Goal: Task Accomplishment & Management: Manage account settings

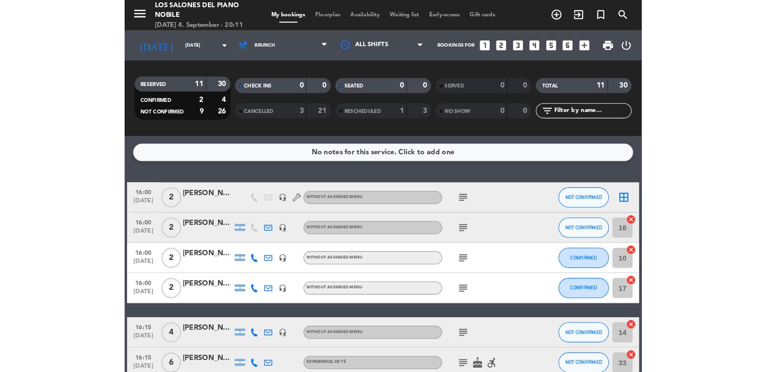
scroll to position [144, 0]
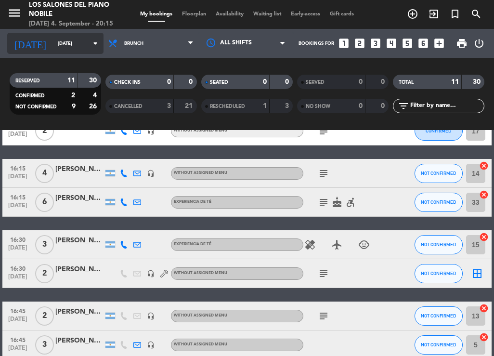
click at [75, 41] on input "[DATE]" at bounding box center [84, 43] width 63 height 15
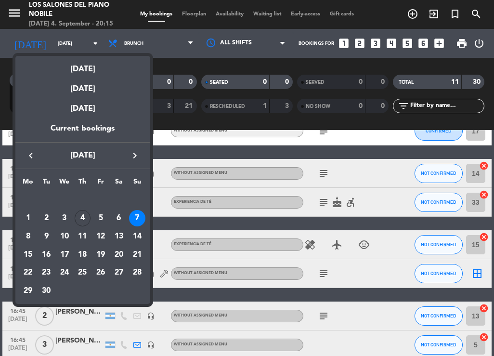
click at [135, 151] on icon "keyboard_arrow_right" at bounding box center [135, 156] width 12 height 12
click at [35, 155] on icon "keyboard_arrow_left" at bounding box center [31, 156] width 12 height 12
click at [89, 46] on div at bounding box center [247, 178] width 494 height 356
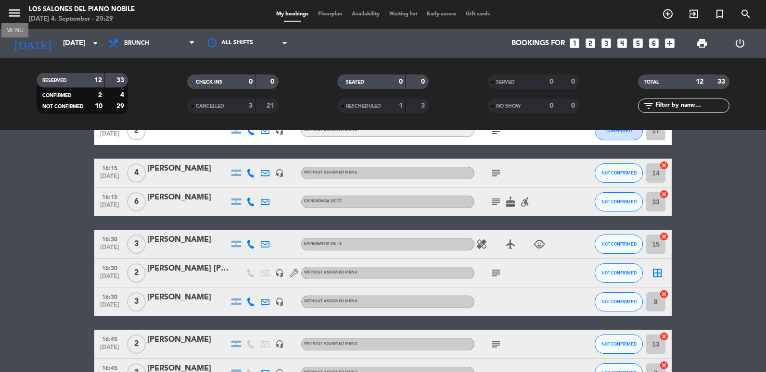
click at [14, 18] on icon "menu" at bounding box center [14, 13] width 14 height 14
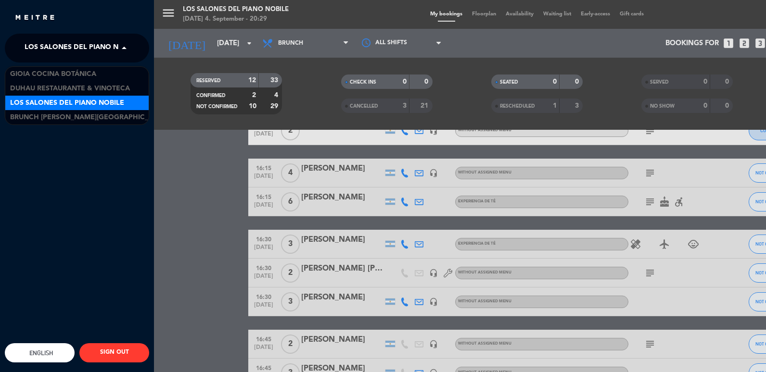
click at [125, 48] on span at bounding box center [126, 48] width 16 height 20
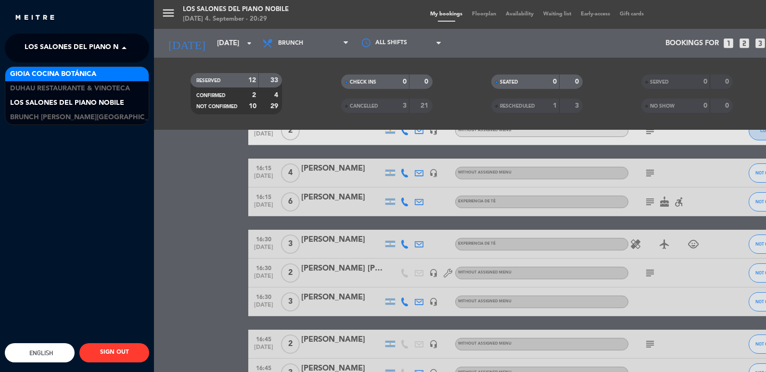
click at [62, 77] on span "Gioia Cocina Botánica" at bounding box center [53, 74] width 86 height 11
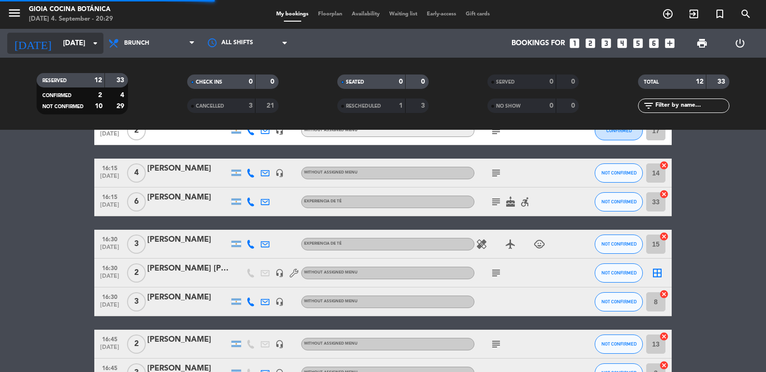
click at [60, 42] on input "[DATE]" at bounding box center [104, 44] width 92 height 18
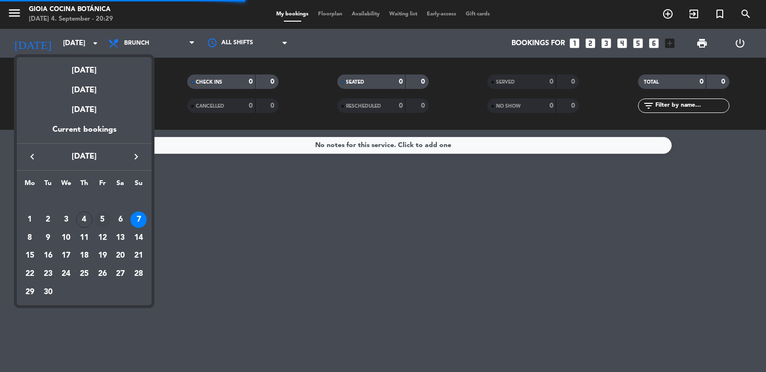
scroll to position [0, 0]
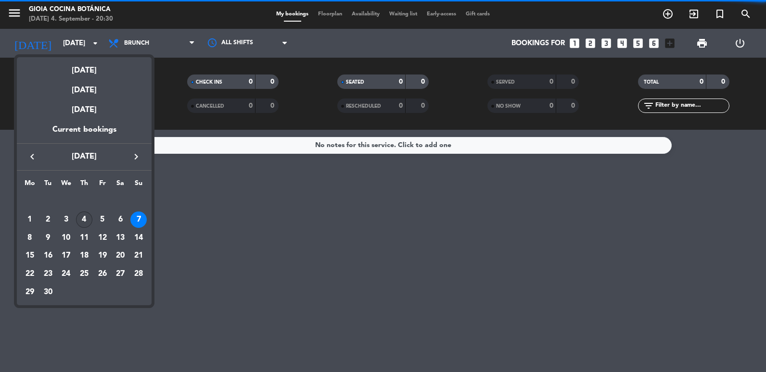
click at [88, 215] on div "4" at bounding box center [84, 220] width 16 height 16
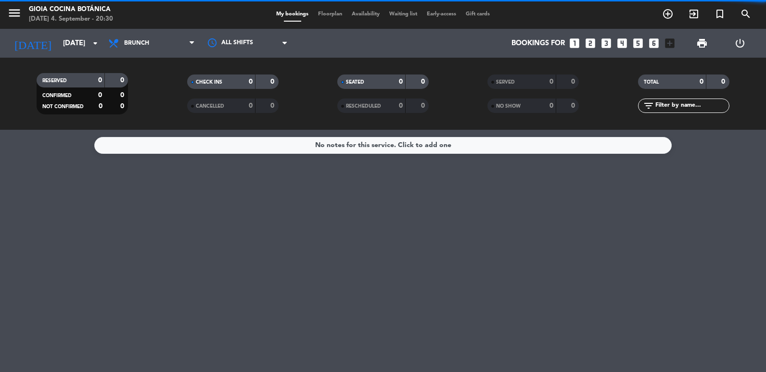
type input "[DATE]"
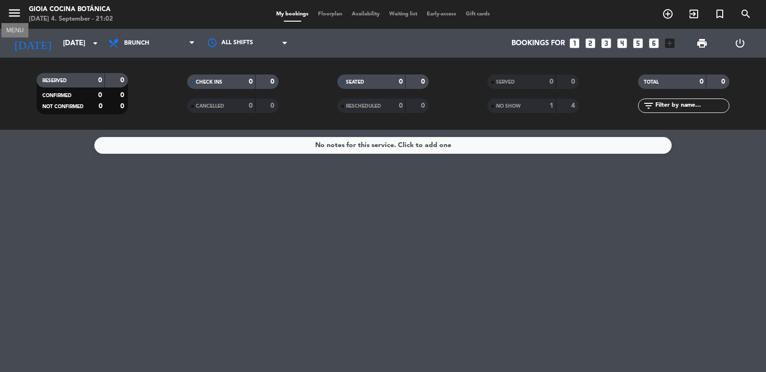
click at [13, 15] on icon "menu" at bounding box center [14, 13] width 14 height 14
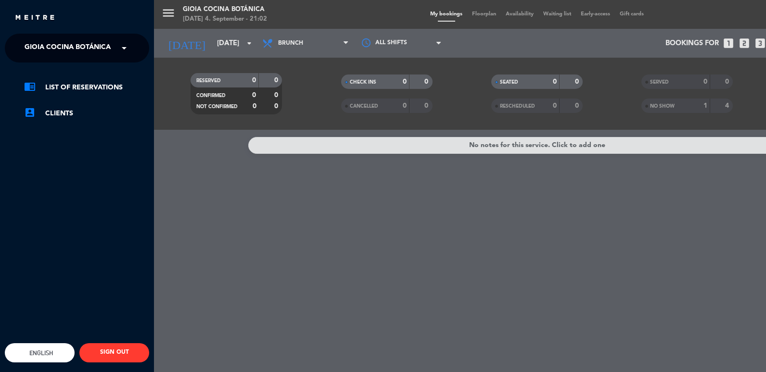
click at [112, 44] on div "× [PERSON_NAME] Cocina Botánica" at bounding box center [70, 48] width 98 height 20
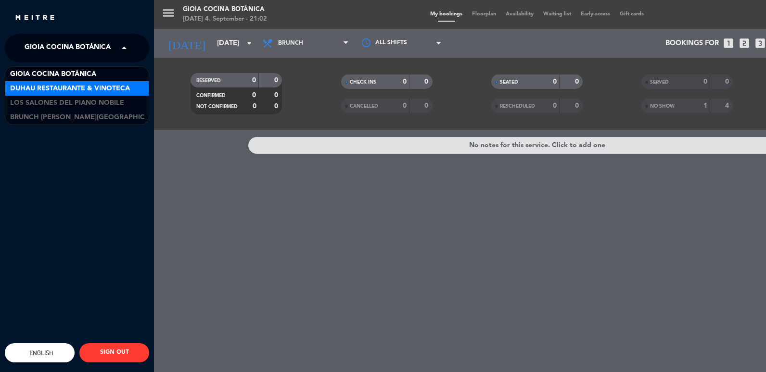
click at [86, 89] on span "Duhau Restaurante & Vinoteca" at bounding box center [70, 88] width 120 height 11
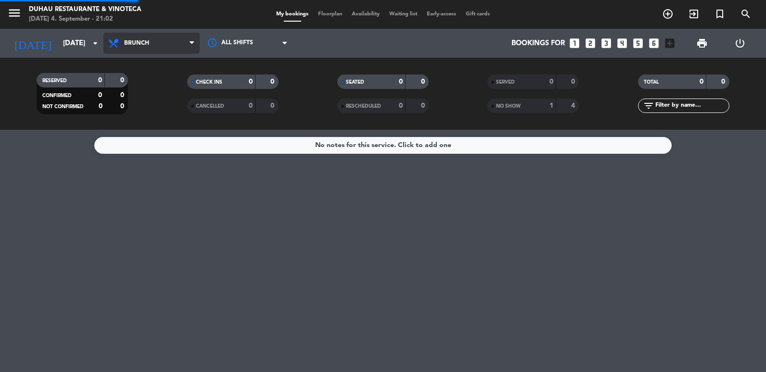
click at [139, 40] on span "Brunch" at bounding box center [136, 43] width 25 height 7
click at [156, 145] on div "No notes for this service. Click to add one" at bounding box center [383, 145] width 578 height 17
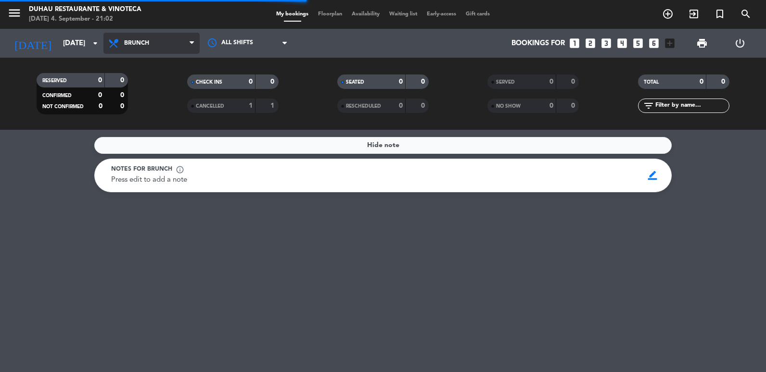
click at [134, 45] on span "Brunch" at bounding box center [136, 43] width 25 height 7
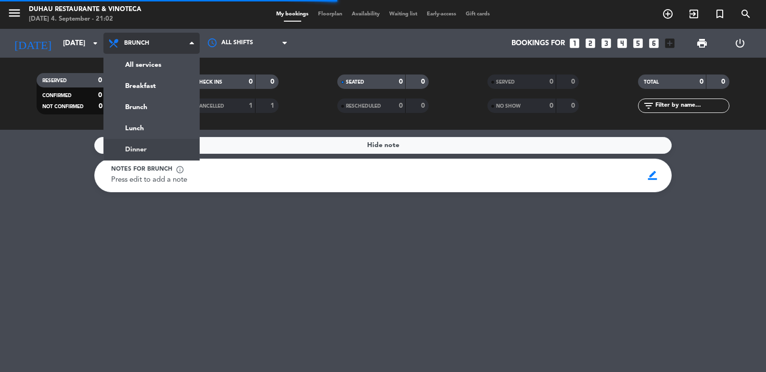
click at [156, 145] on ng-component "menu Duhau Restaurante & Vinoteca [DATE] 4. September - 21:02 My bookings Floor…" at bounding box center [383, 186] width 766 height 372
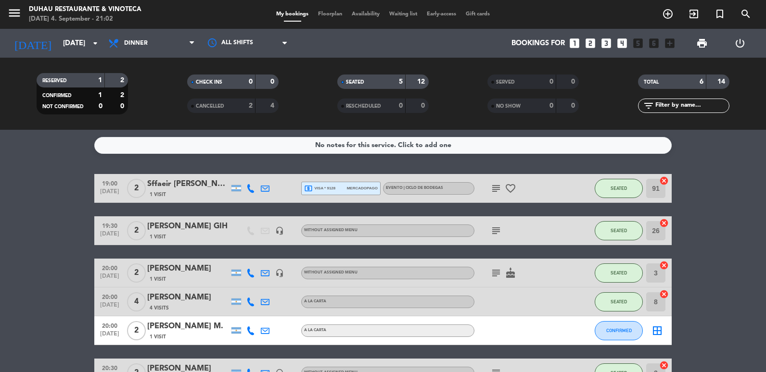
scroll to position [64, 0]
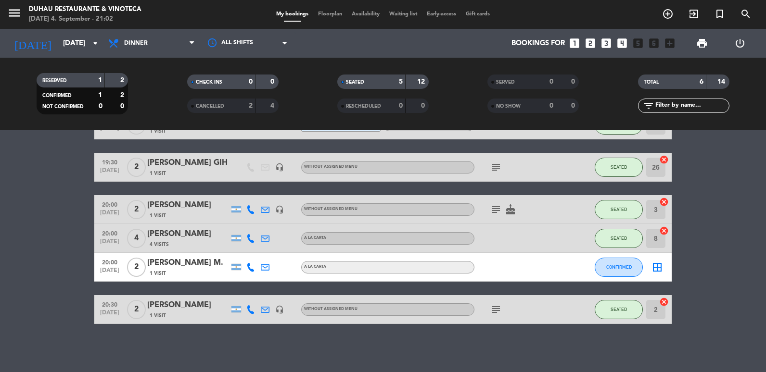
click at [493, 45] on icon "looks_two" at bounding box center [590, 43] width 13 height 13
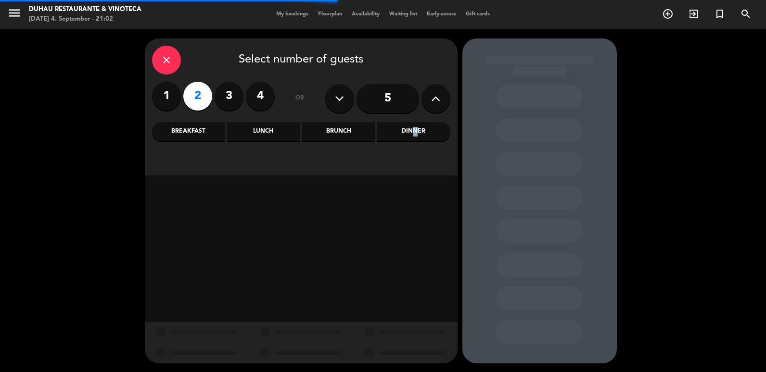
click at [411, 129] on div "Dinner" at bounding box center [413, 131] width 73 height 19
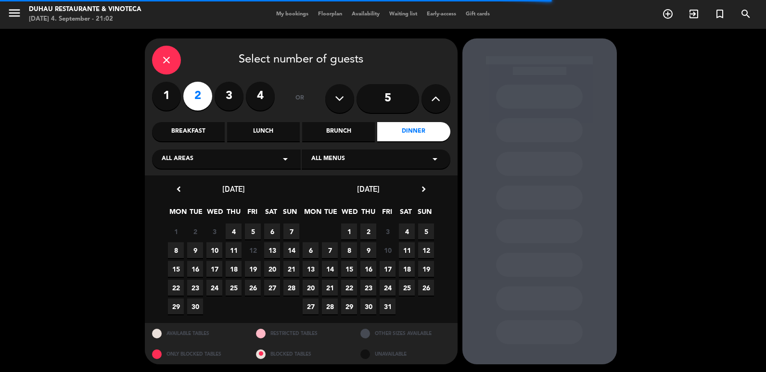
click at [234, 232] on span "4" at bounding box center [234, 232] width 16 height 16
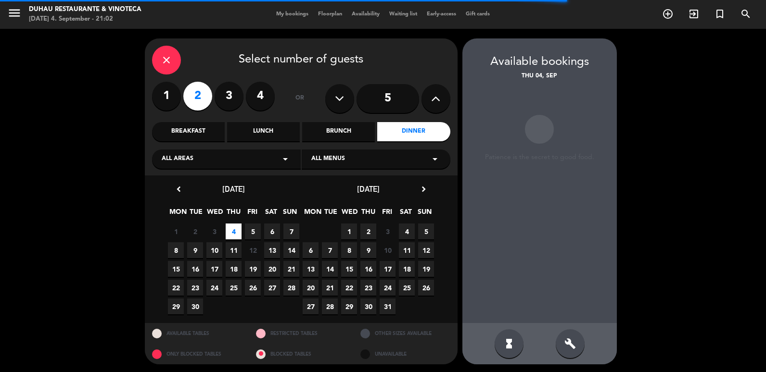
scroll to position [1, 0]
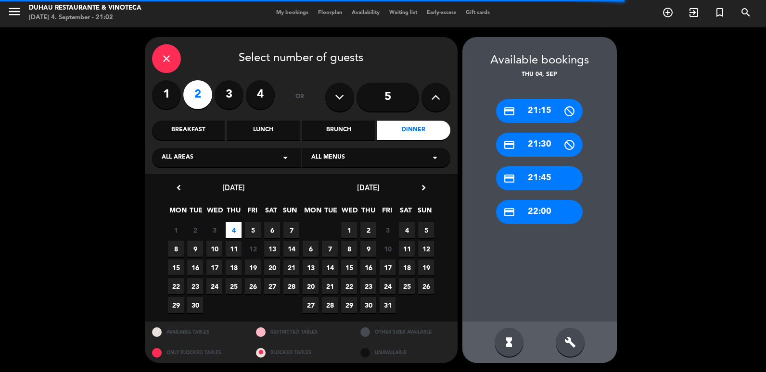
click at [493, 116] on div "credit_card 21:15" at bounding box center [539, 111] width 87 height 24
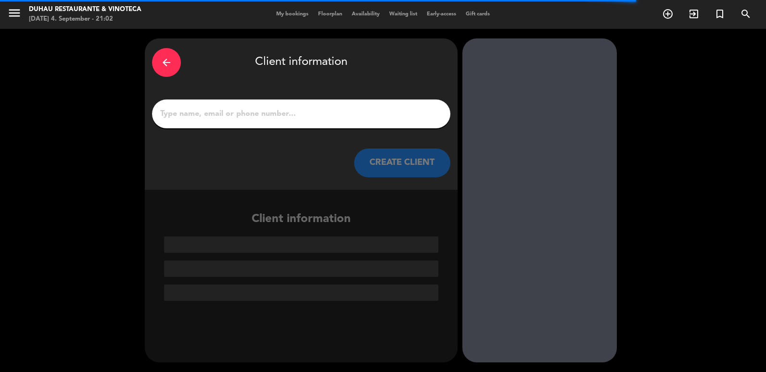
click at [283, 113] on input "1" at bounding box center [301, 113] width 284 height 13
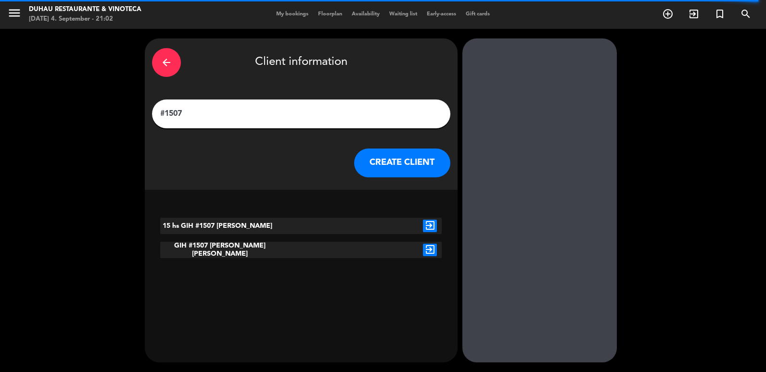
click at [161, 110] on input "#1507" at bounding box center [301, 113] width 284 height 13
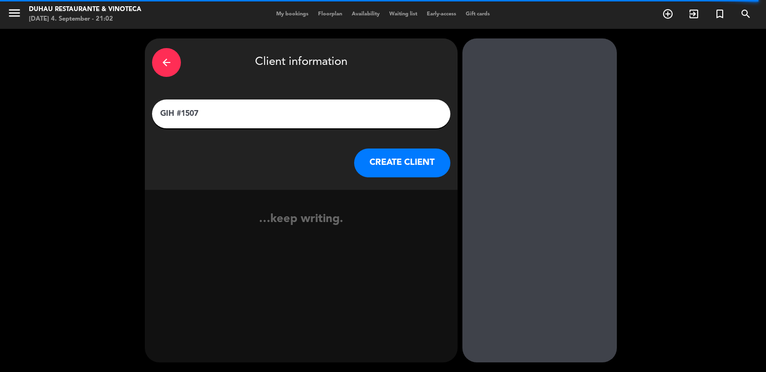
click at [221, 117] on input "GIH #1507" at bounding box center [301, 113] width 284 height 13
type input "GIH #1507 [PERSON_NAME]"
click at [410, 161] on button "CREATE CLIENT" at bounding box center [402, 163] width 96 height 29
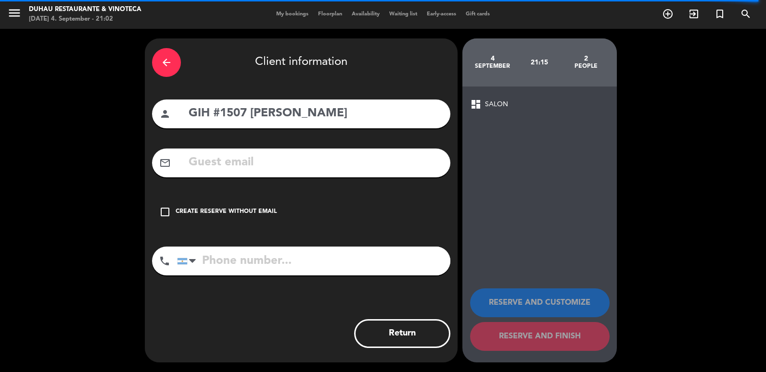
click at [242, 212] on div "Create reserve without email" at bounding box center [226, 212] width 101 height 10
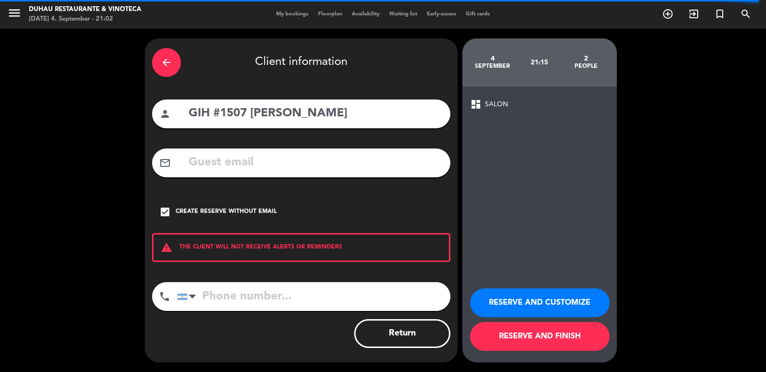
click at [493, 340] on button "RESERVE AND FINISH" at bounding box center [540, 336] width 140 height 29
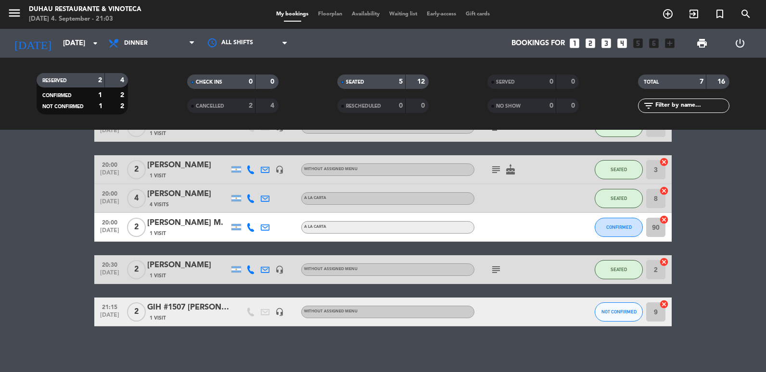
scroll to position [106, 0]
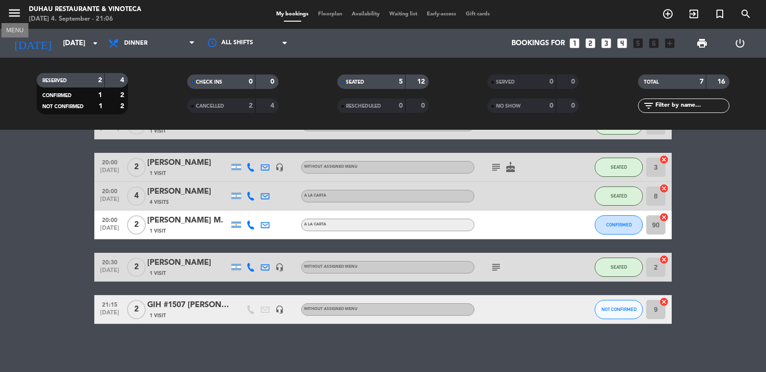
click at [19, 13] on icon "menu" at bounding box center [14, 13] width 14 height 14
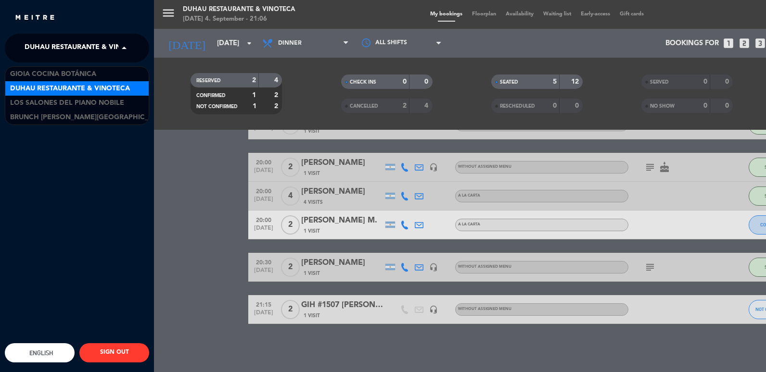
click at [127, 43] on span at bounding box center [126, 48] width 16 height 20
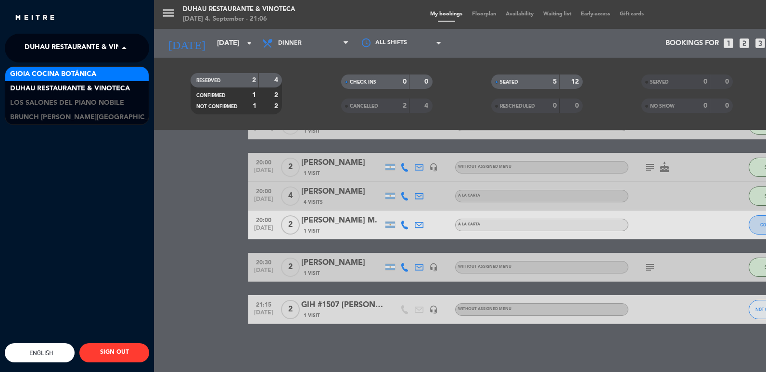
click at [70, 71] on span "Gioia Cocina Botánica" at bounding box center [53, 74] width 86 height 11
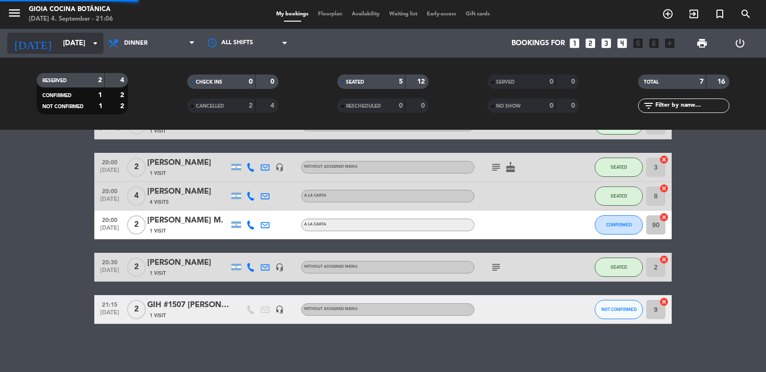
click at [79, 50] on input "[DATE]" at bounding box center [104, 44] width 92 height 18
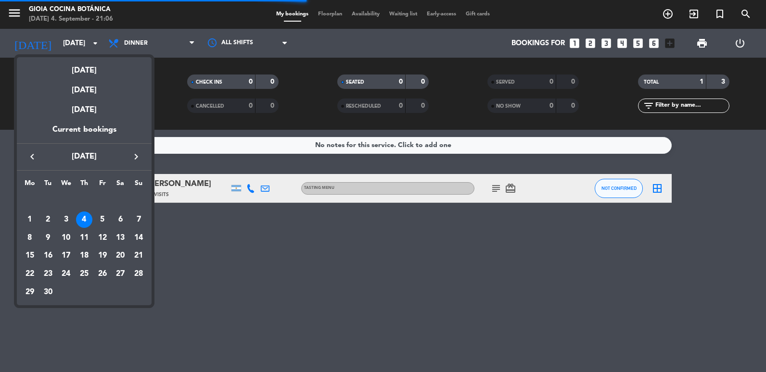
scroll to position [0, 0]
click at [89, 234] on div "11" at bounding box center [84, 238] width 16 height 16
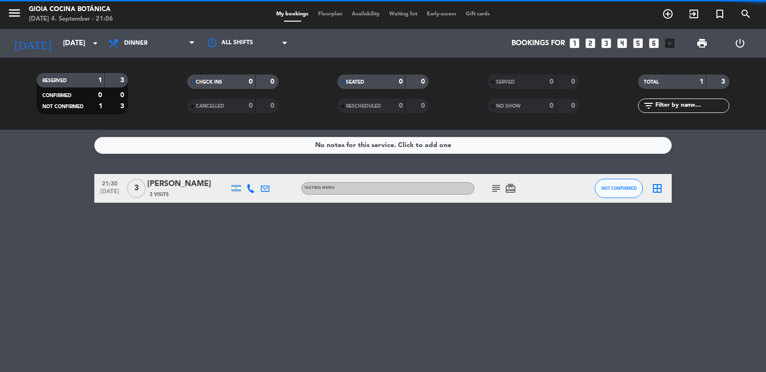
type input "[DATE]"
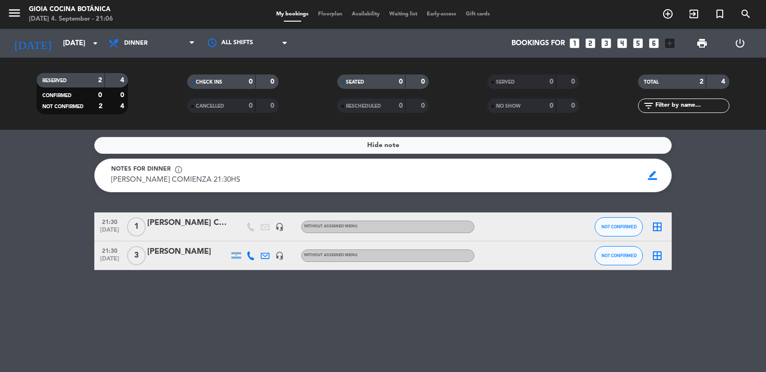
click at [185, 250] on div "[PERSON_NAME]" at bounding box center [188, 252] width 82 height 13
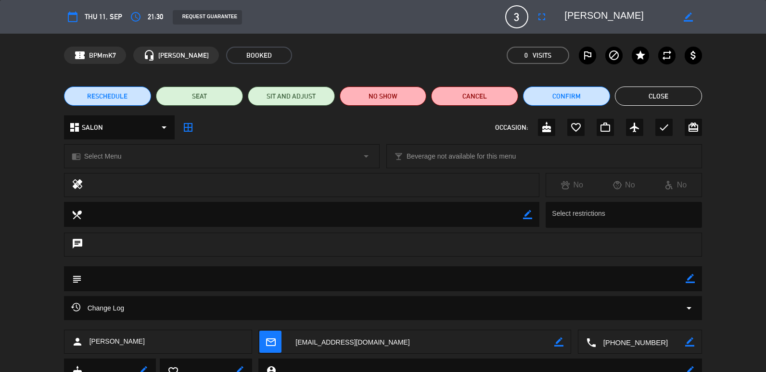
click at [390, 338] on textarea at bounding box center [421, 343] width 266 height 24
click at [493, 91] on button "Close" at bounding box center [658, 96] width 87 height 19
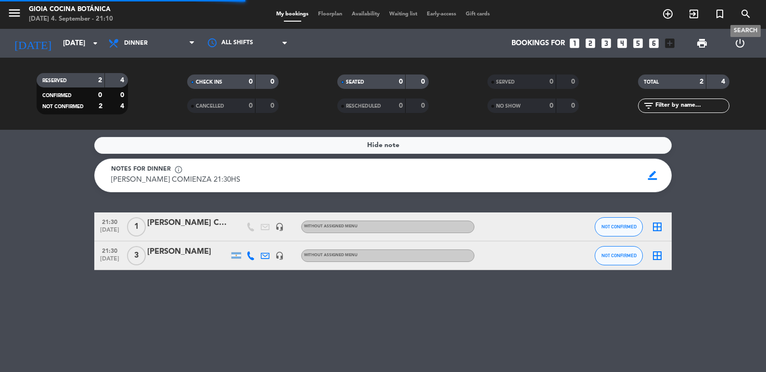
click at [493, 13] on span "search" at bounding box center [746, 14] width 26 height 16
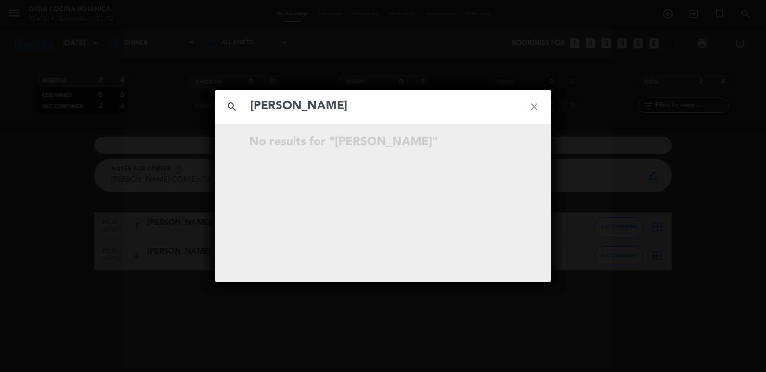
drag, startPoint x: 375, startPoint y: 111, endPoint x: 228, endPoint y: 107, distance: 147.3
click at [229, 107] on div "search [PERSON_NAME] close" at bounding box center [383, 107] width 337 height 34
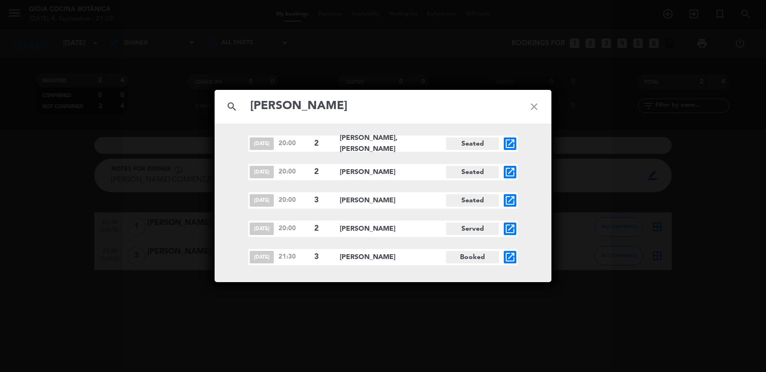
type input "[PERSON_NAME]"
click at [493, 144] on icon "open_in_new" at bounding box center [510, 144] width 12 height 12
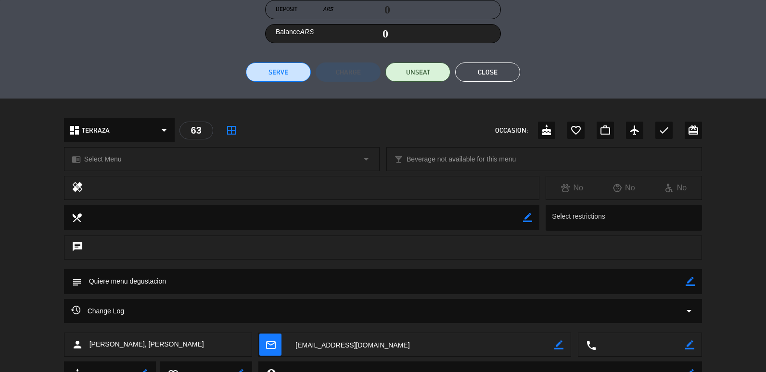
scroll to position [241, 0]
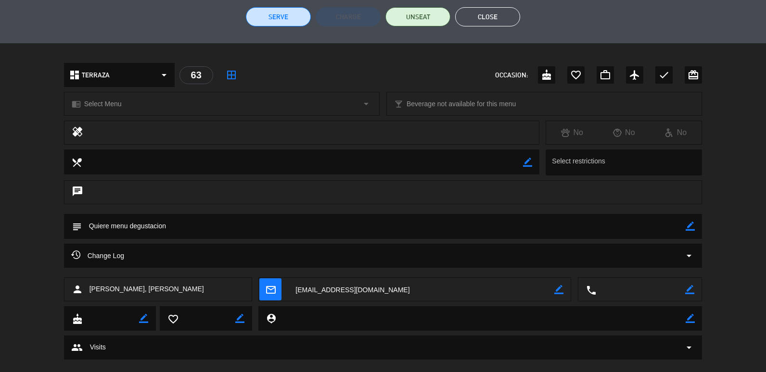
click at [273, 293] on icon "mail_outline" at bounding box center [270, 289] width 11 height 11
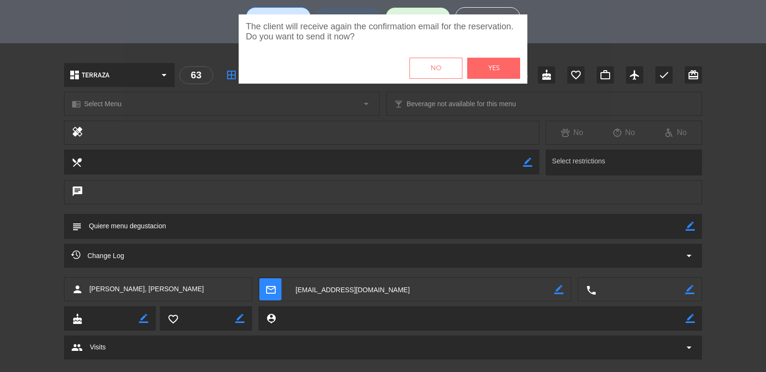
click at [452, 78] on button "No" at bounding box center [436, 68] width 53 height 21
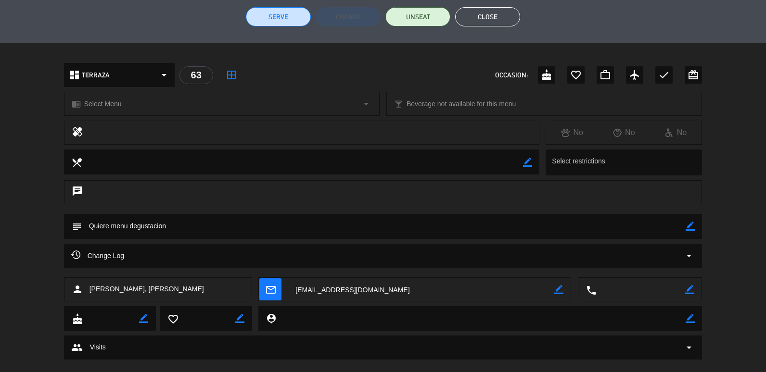
click at [382, 292] on textarea at bounding box center [421, 290] width 266 height 24
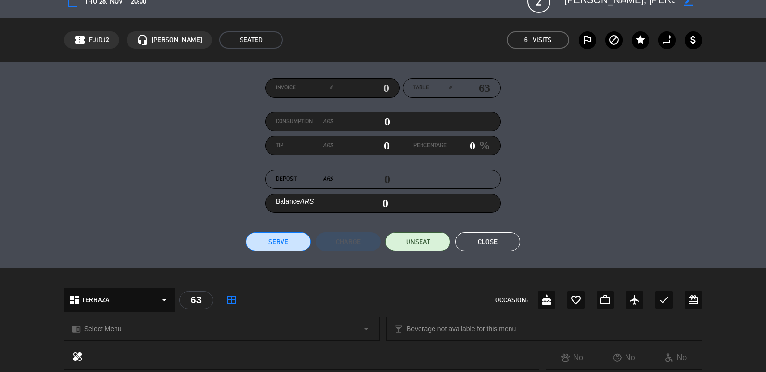
scroll to position [0, 0]
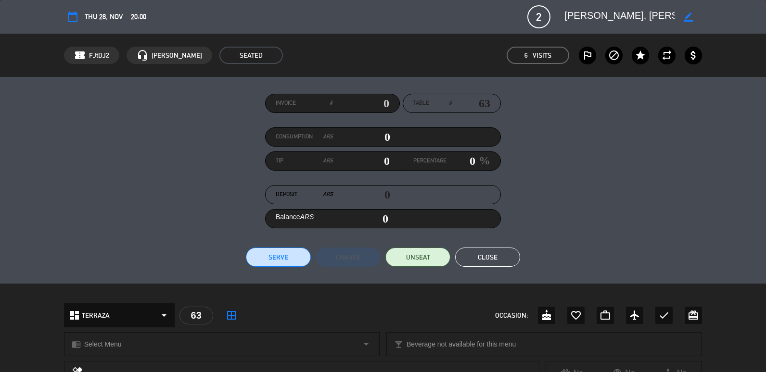
click at [493, 256] on button "Close" at bounding box center [487, 257] width 65 height 19
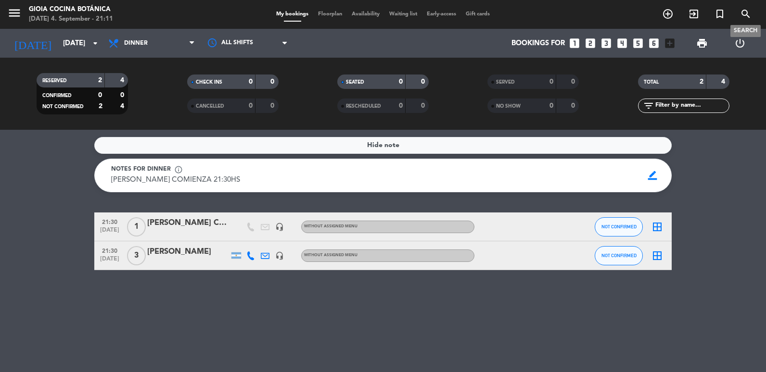
click at [493, 15] on icon "search" at bounding box center [746, 14] width 12 height 12
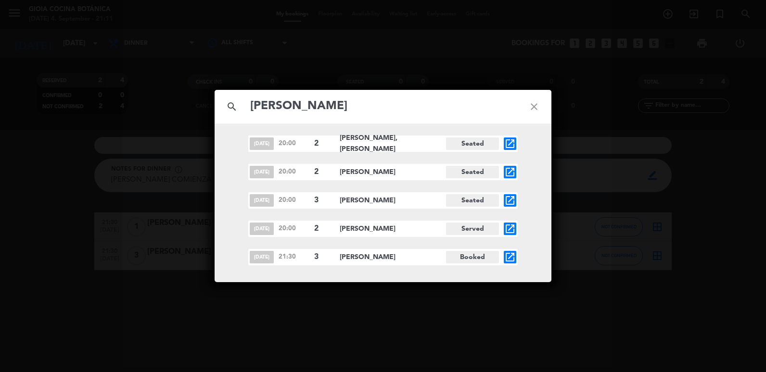
type input "[PERSON_NAME]"
click at [493, 229] on icon "open_in_new" at bounding box center [510, 229] width 12 height 12
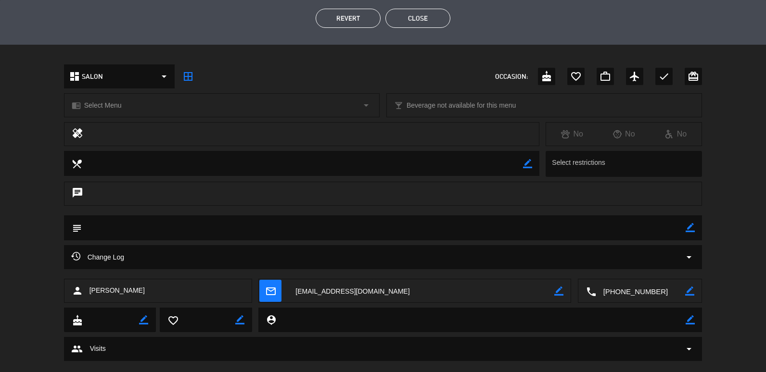
scroll to position [241, 0]
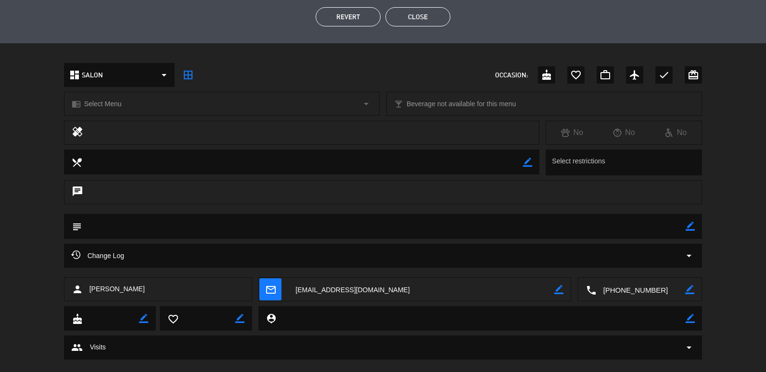
click at [369, 286] on textarea at bounding box center [421, 290] width 266 height 24
click at [493, 292] on textarea at bounding box center [641, 290] width 90 height 24
click at [356, 290] on textarea at bounding box center [421, 290] width 266 height 24
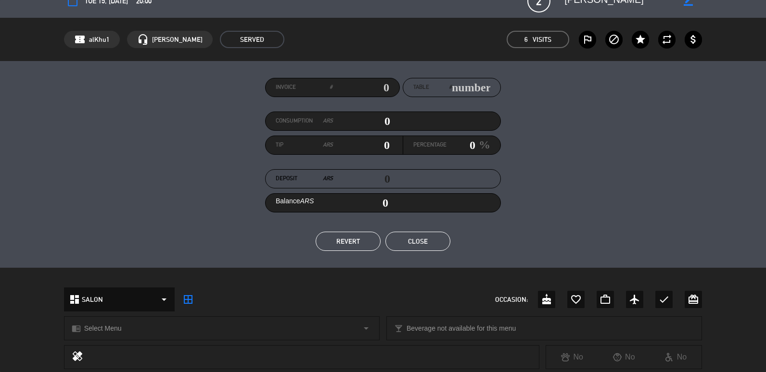
scroll to position [0, 0]
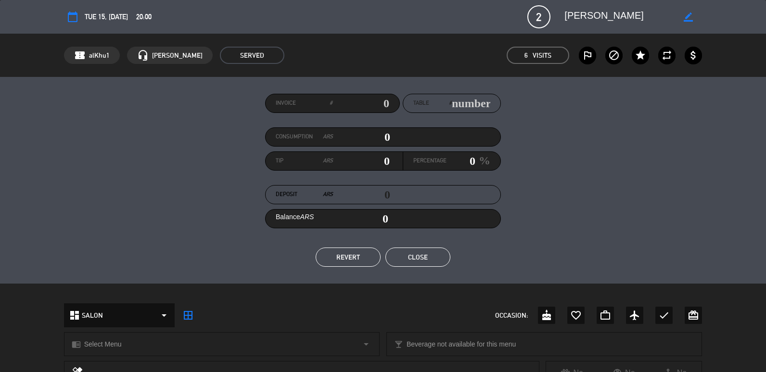
click at [424, 256] on button "Close" at bounding box center [417, 257] width 65 height 19
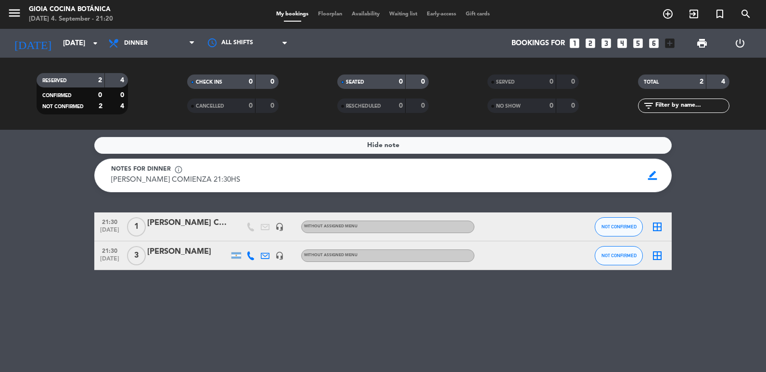
click at [180, 248] on div "[PERSON_NAME]" at bounding box center [188, 252] width 82 height 13
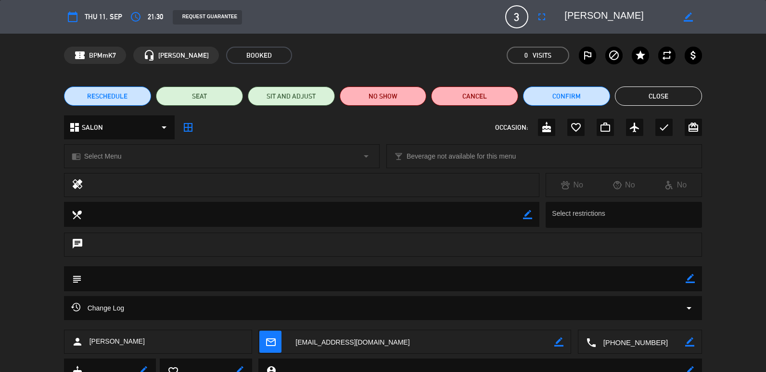
click at [354, 337] on textarea at bounding box center [421, 343] width 266 height 24
click at [493, 95] on button "Close" at bounding box center [658, 96] width 87 height 19
